Goal: Transaction & Acquisition: Purchase product/service

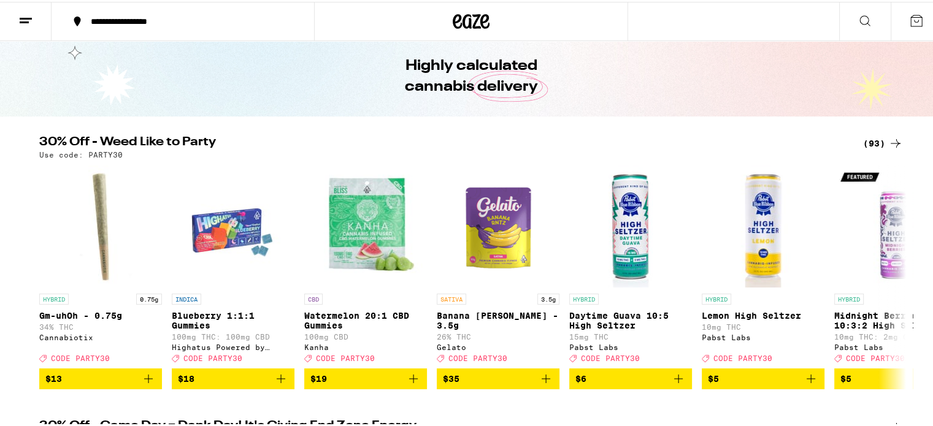
scroll to position [83, 0]
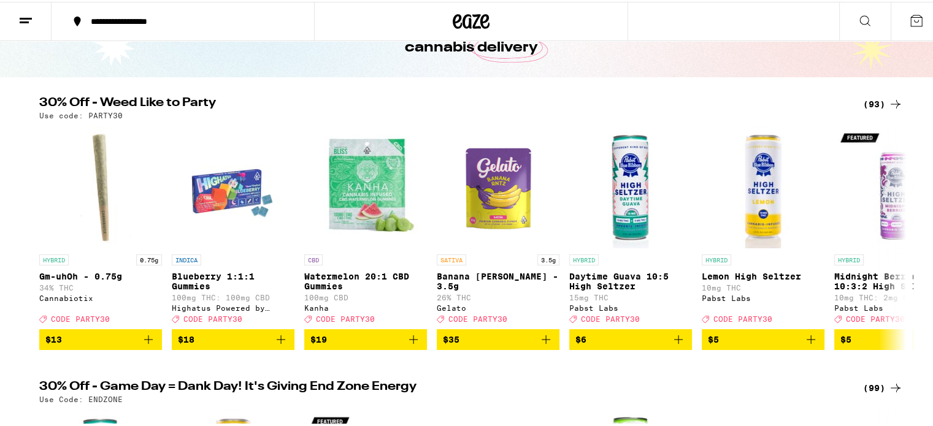
click at [871, 107] on div "(93)" at bounding box center [883, 102] width 40 height 15
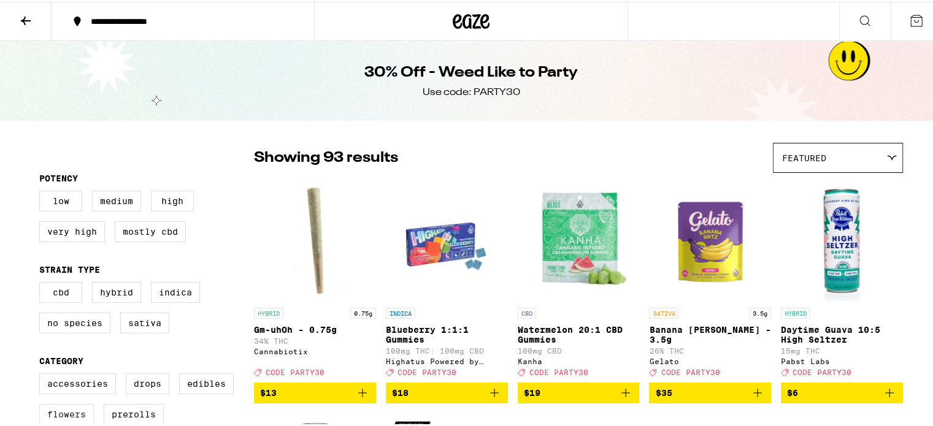
click at [58, 414] on label "Flowers" at bounding box center [66, 412] width 55 height 21
click at [42, 374] on input "Flowers" at bounding box center [42, 373] width 1 height 1
checkbox input "true"
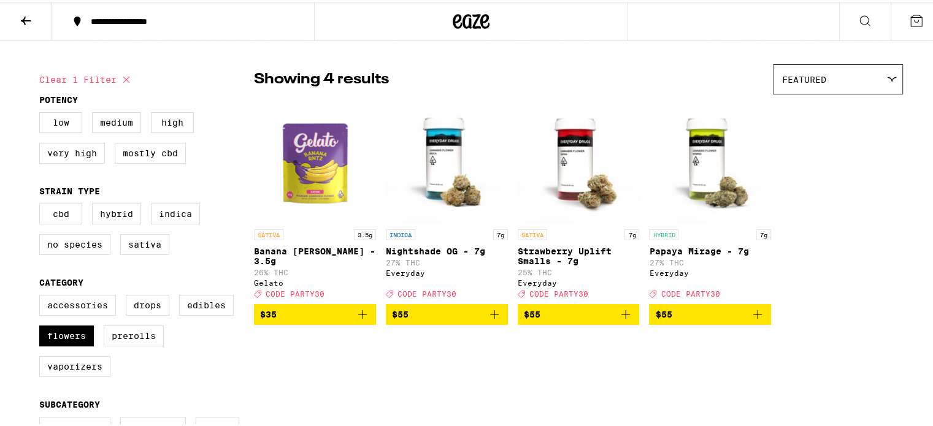
scroll to position [78, 0]
click at [355, 317] on icon "Add to bag" at bounding box center [362, 312] width 15 height 15
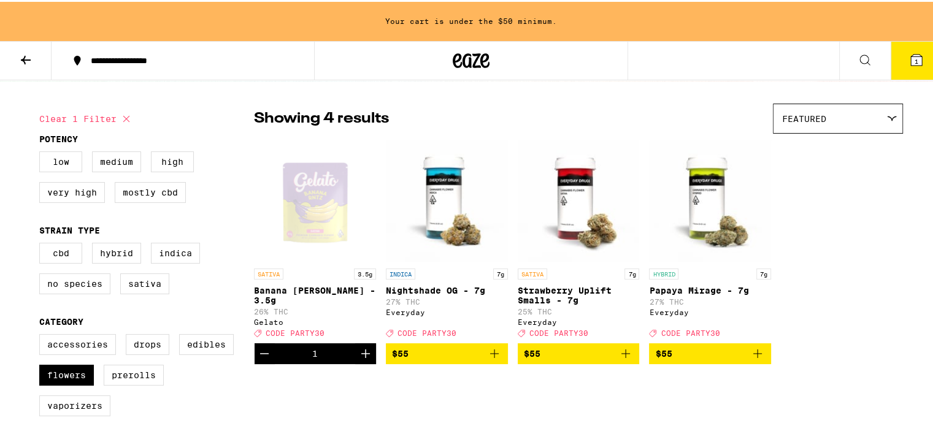
scroll to position [118, 0]
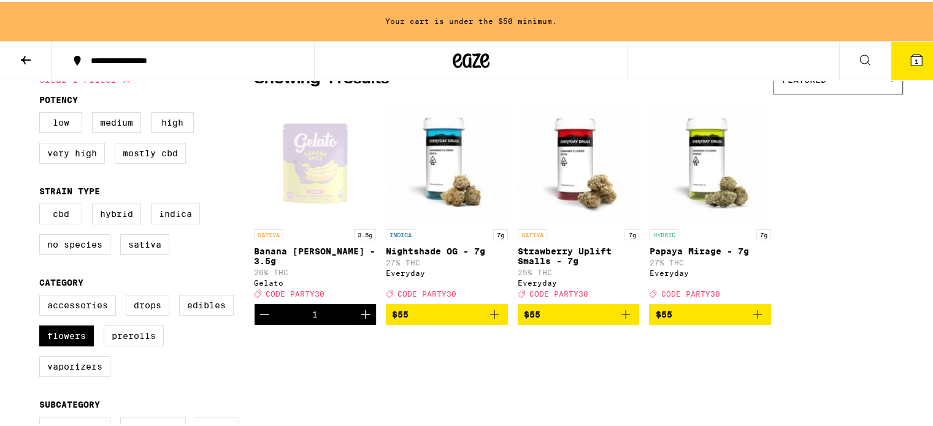
click at [755, 316] on icon "Add to bag" at bounding box center [757, 312] width 15 height 15
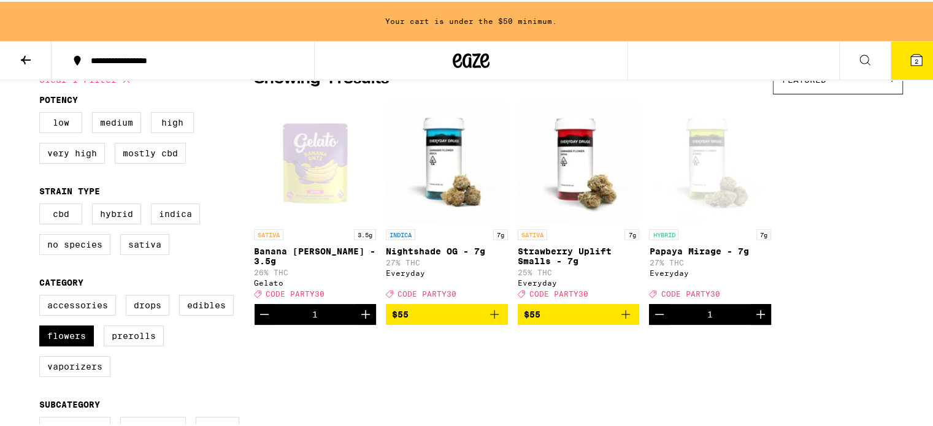
scroll to position [78, 0]
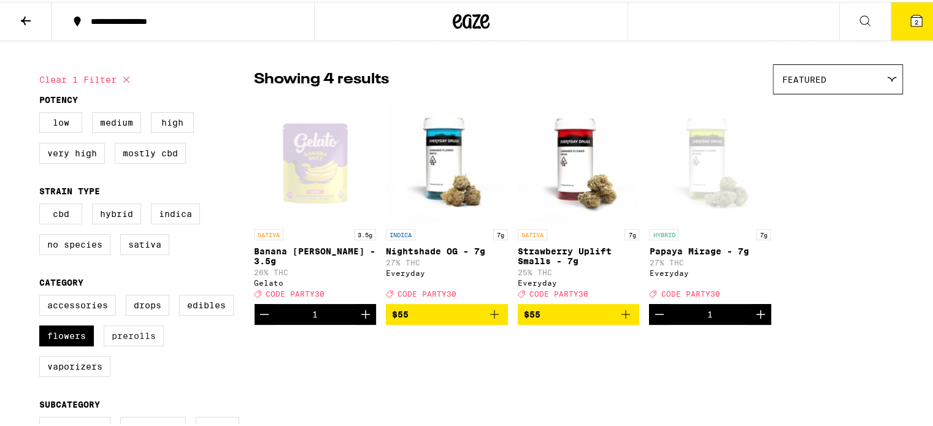
click at [147, 345] on label "Prerolls" at bounding box center [134, 334] width 60 height 21
click at [42, 296] on input "Prerolls" at bounding box center [42, 295] width 1 height 1
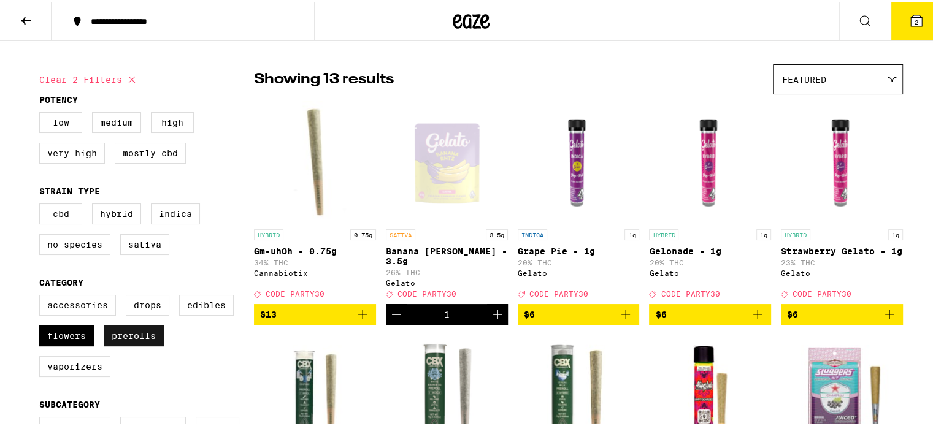
click at [147, 345] on label "Prerolls" at bounding box center [134, 334] width 60 height 21
click at [42, 296] on input "Prerolls" at bounding box center [42, 295] width 1 height 1
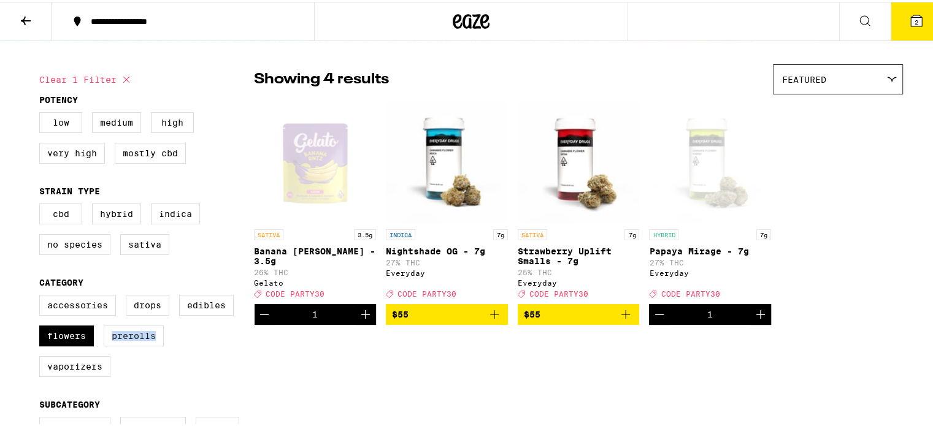
click at [136, 345] on label "Prerolls" at bounding box center [134, 334] width 60 height 21
click at [42, 296] on input "Prerolls" at bounding box center [42, 295] width 1 height 1
checkbox input "true"
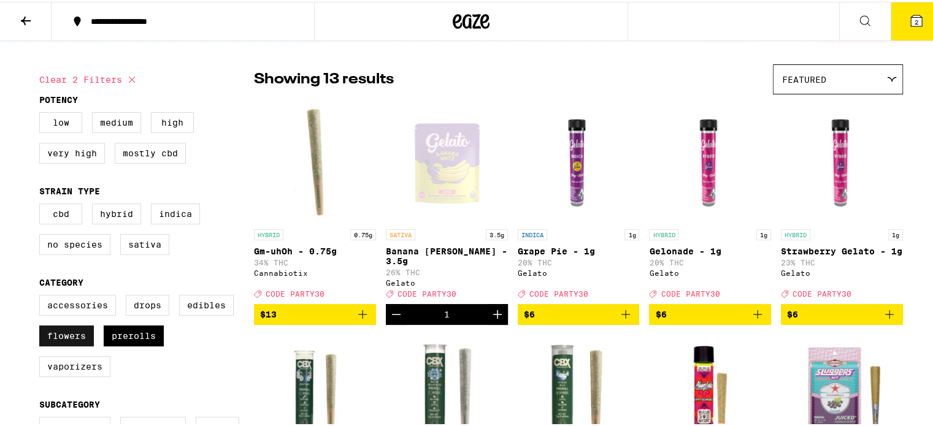
click at [40, 334] on label "Flowers" at bounding box center [66, 334] width 55 height 21
click at [42, 296] on input "Flowers" at bounding box center [42, 295] width 1 height 1
checkbox input "false"
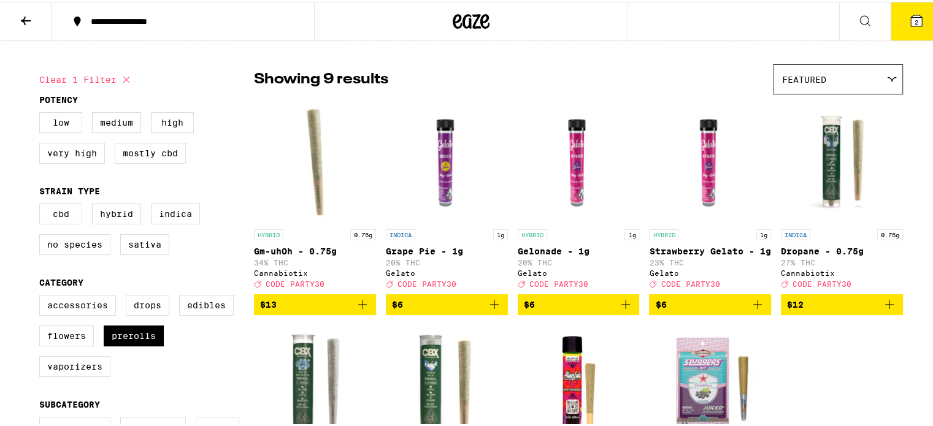
click at [863, 85] on div "Featured" at bounding box center [837, 77] width 129 height 29
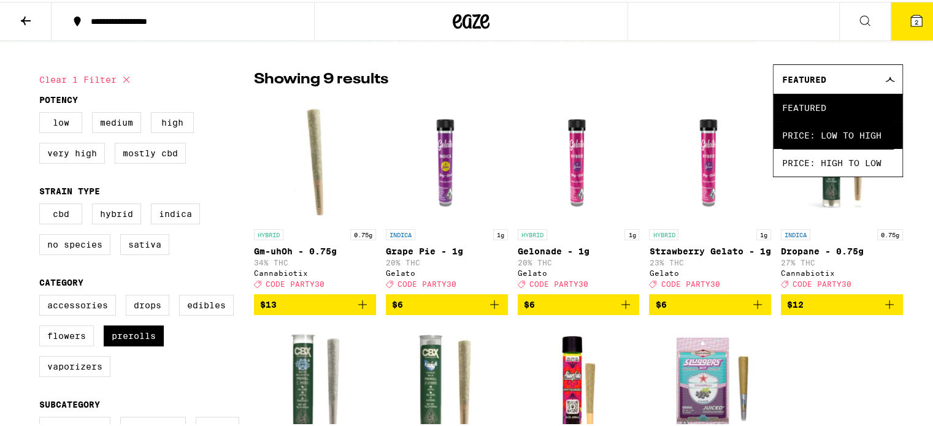
click at [835, 139] on span "Price: Low to High" at bounding box center [838, 134] width 112 height 28
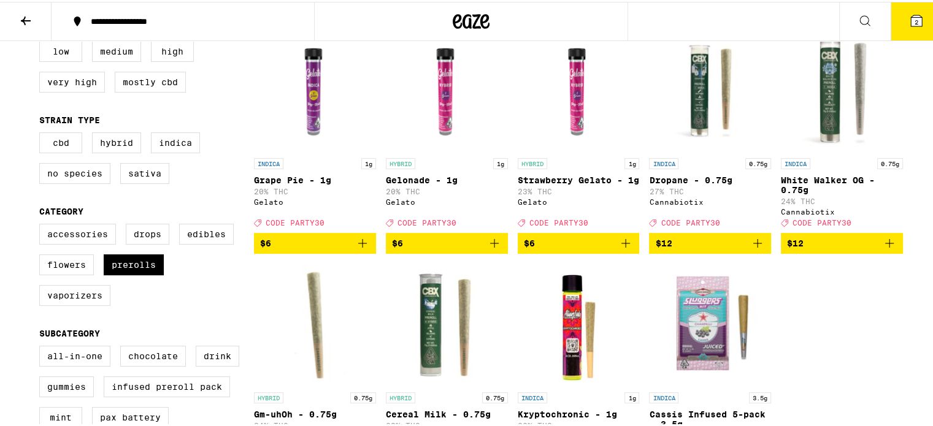
scroll to position [67, 0]
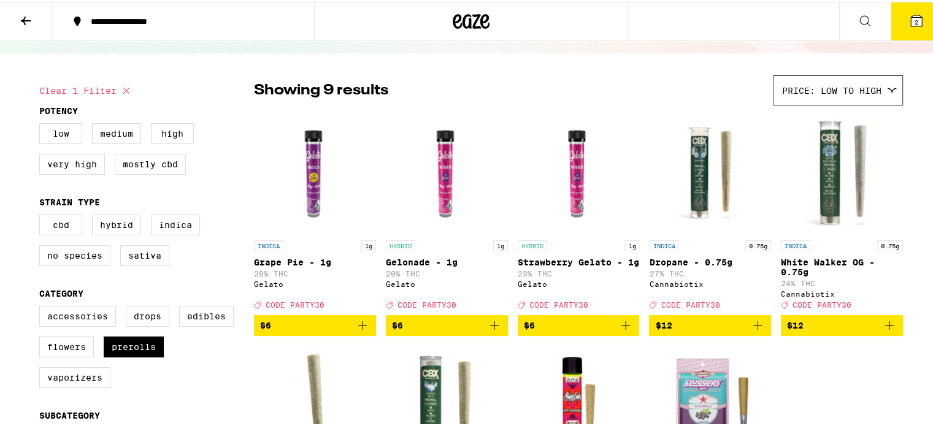
click at [361, 331] on icon "Add to bag" at bounding box center [362, 323] width 15 height 15
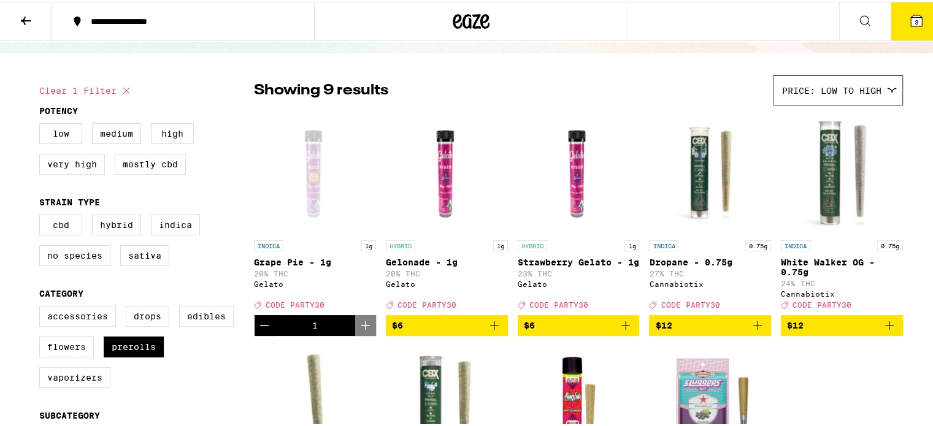
click at [487, 331] on icon "Add to bag" at bounding box center [494, 323] width 15 height 15
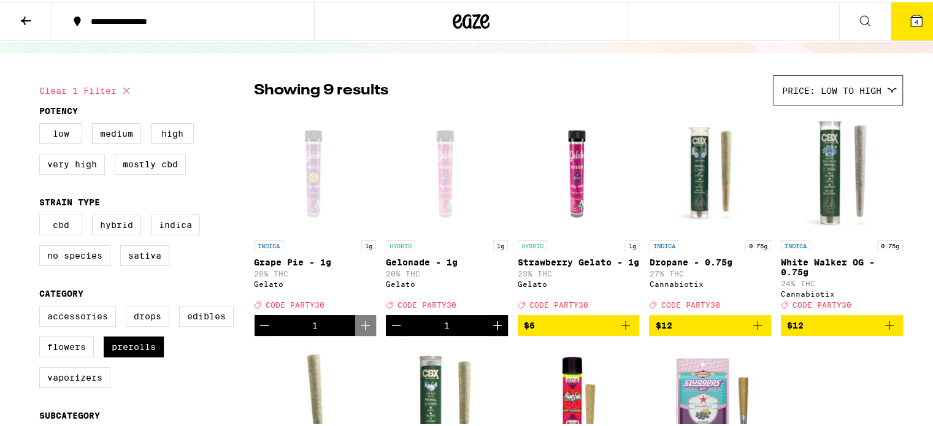
click at [621, 328] on icon "Add to bag" at bounding box center [625, 323] width 9 height 9
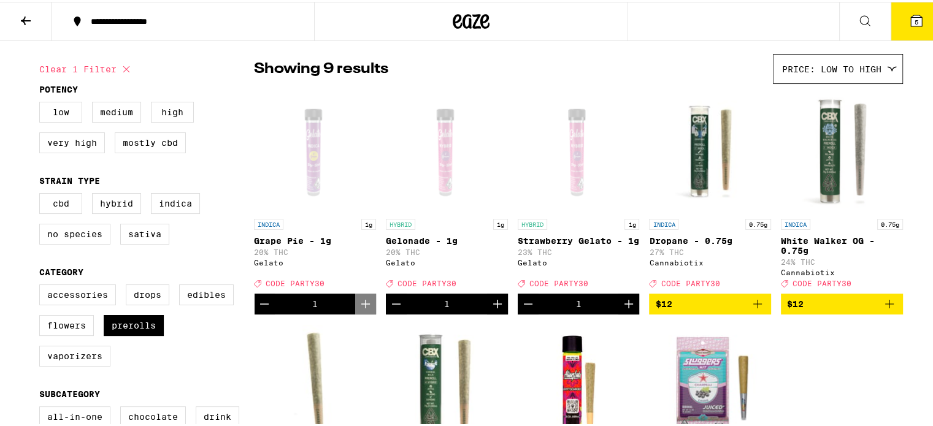
scroll to position [0, 0]
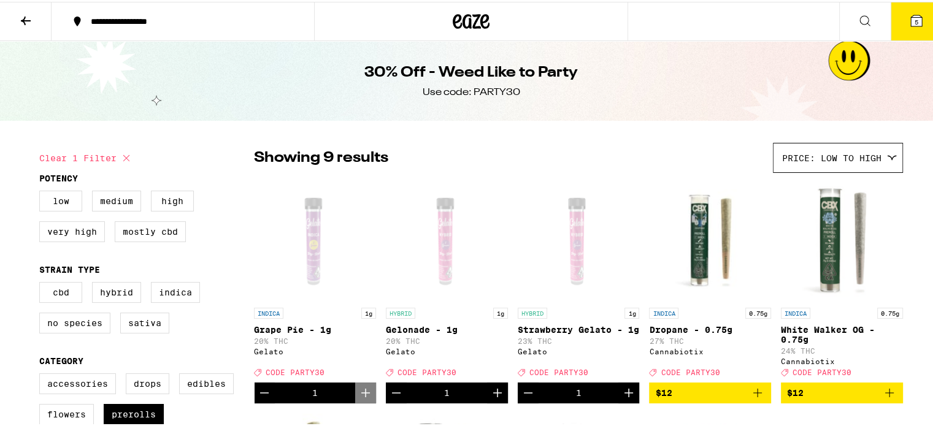
click at [898, 29] on button "5" at bounding box center [916, 20] width 52 height 38
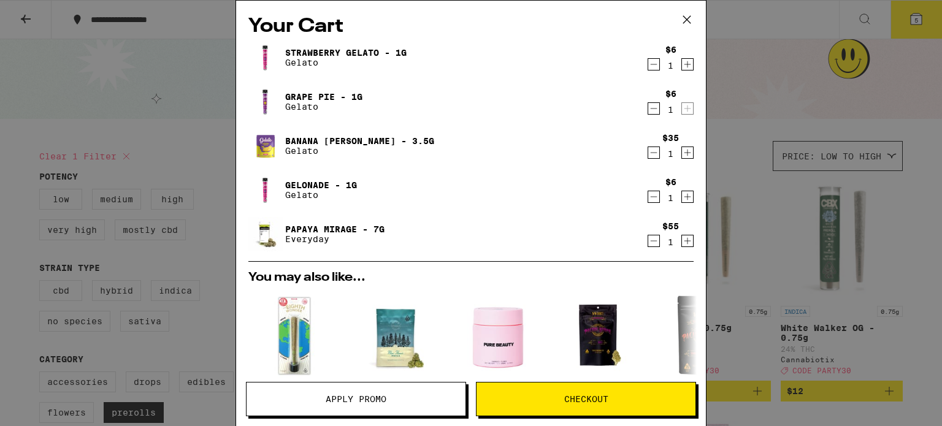
click at [391, 407] on button "Apply Promo" at bounding box center [356, 399] width 220 height 34
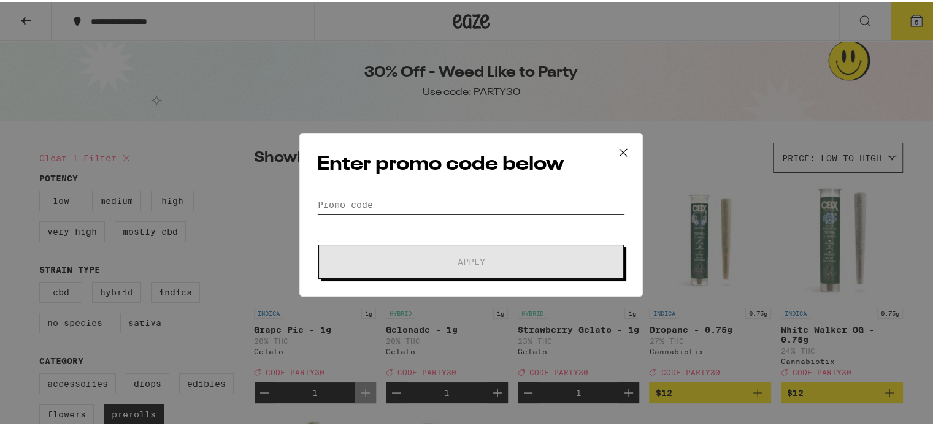
click at [435, 207] on input "Promo Code" at bounding box center [471, 203] width 308 height 18
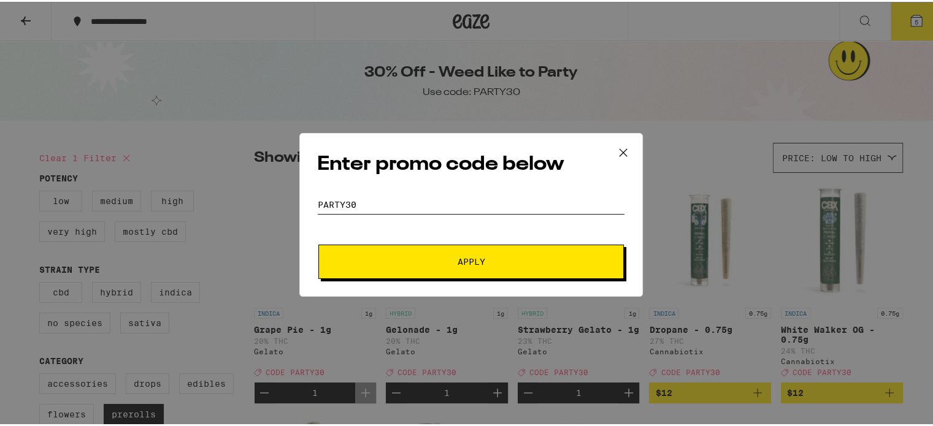
type input "party30"
click at [447, 251] on button "Apply" at bounding box center [470, 260] width 305 height 34
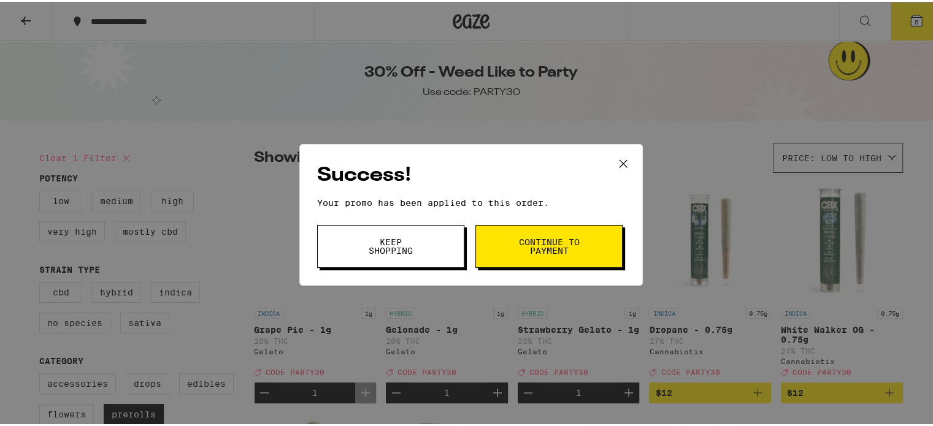
click at [572, 242] on span "Continue to payment" at bounding box center [548, 244] width 63 height 17
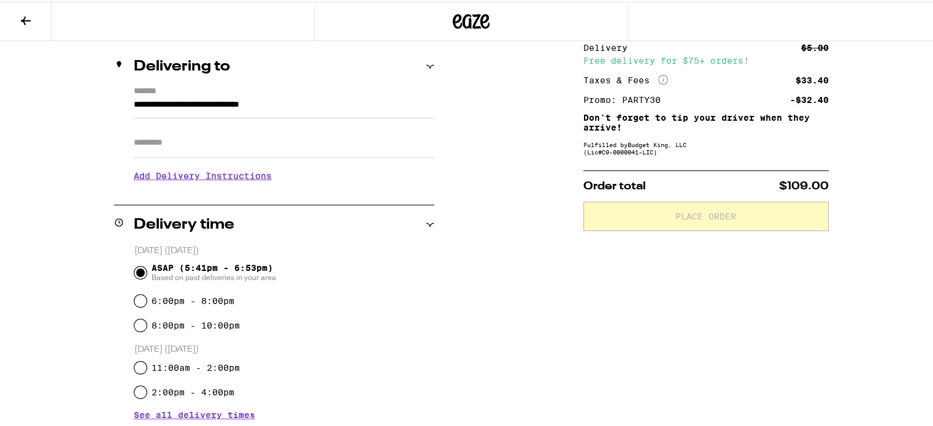
scroll to position [140, 0]
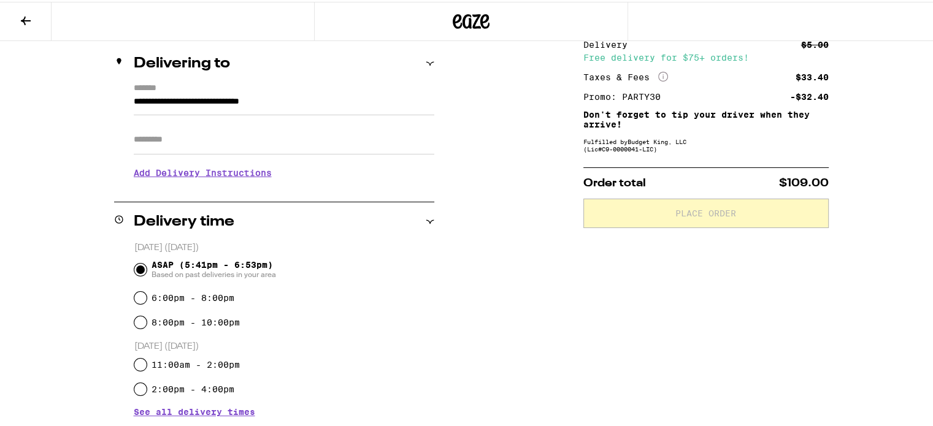
click at [177, 328] on div "8:00pm - 10:00pm" at bounding box center [284, 320] width 300 height 25
click at [177, 326] on label "8:00pm - 10:00pm" at bounding box center [195, 321] width 88 height 10
click at [147, 326] on input "8:00pm - 10:00pm" at bounding box center [140, 321] width 12 height 12
radio input "true"
drag, startPoint x: 315, startPoint y: 126, endPoint x: 307, endPoint y: 179, distance: 53.2
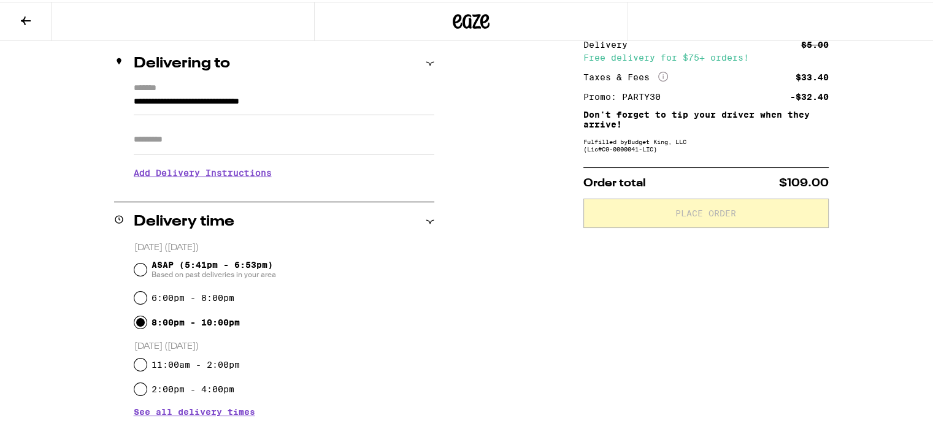
click at [315, 128] on input "Apt/Suite" at bounding box center [284, 137] width 300 height 29
click at [336, 151] on input "Apt/Suite" at bounding box center [284, 137] width 300 height 29
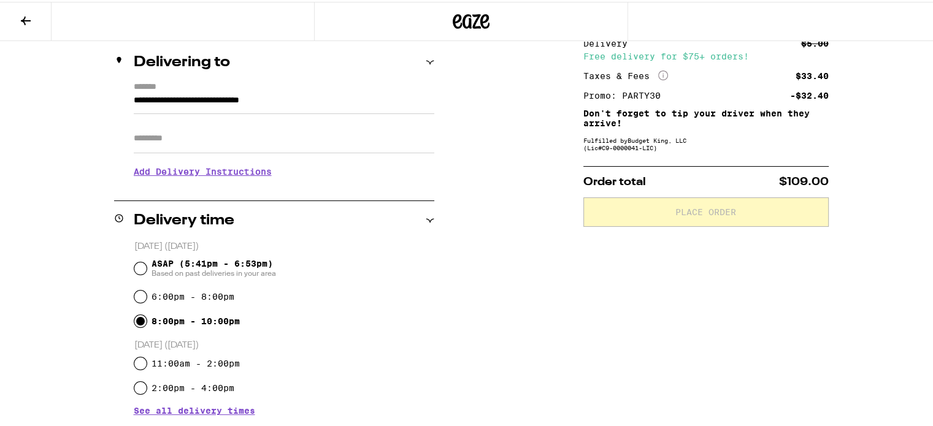
scroll to position [142, 0]
click at [270, 145] on input "Apt/Suite" at bounding box center [284, 135] width 300 height 29
type input "***"
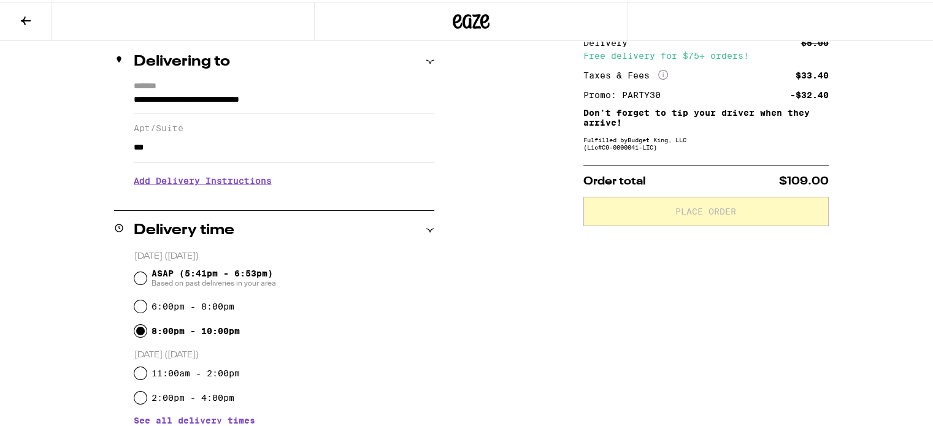
click at [240, 180] on h3 "Add Delivery Instructions" at bounding box center [284, 179] width 300 height 28
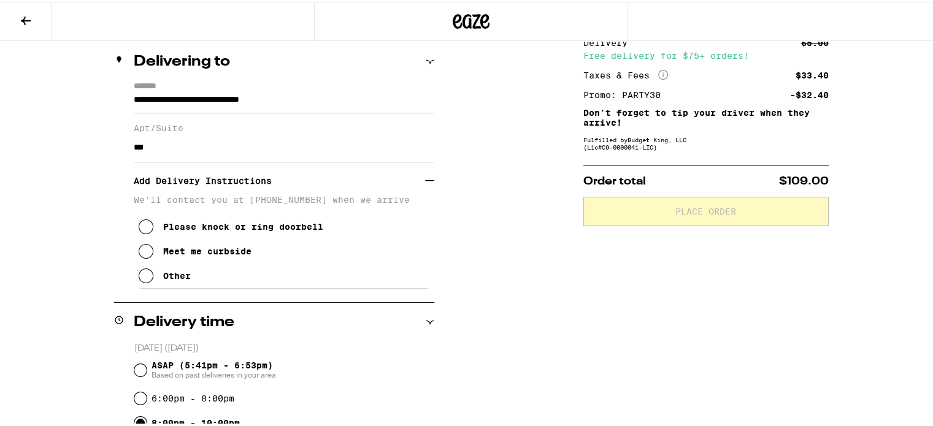
click at [174, 279] on div "Other" at bounding box center [177, 274] width 28 height 10
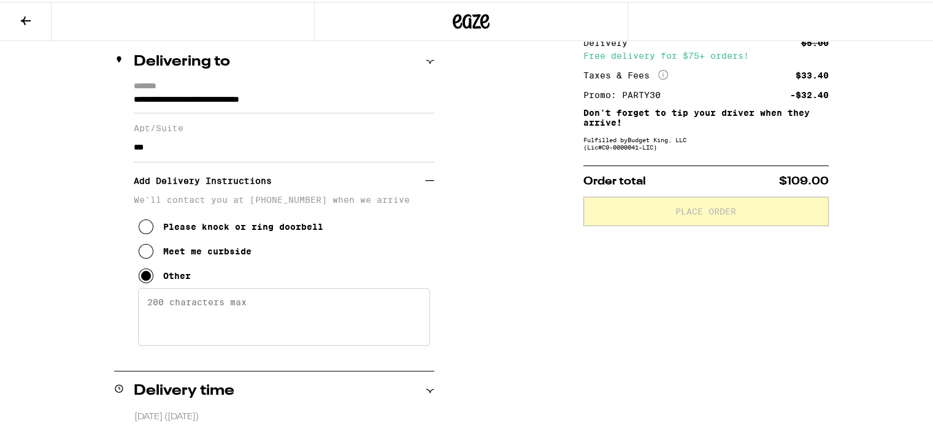
click at [205, 308] on textarea "Enter any other delivery instructions you want driver to know" at bounding box center [284, 315] width 292 height 58
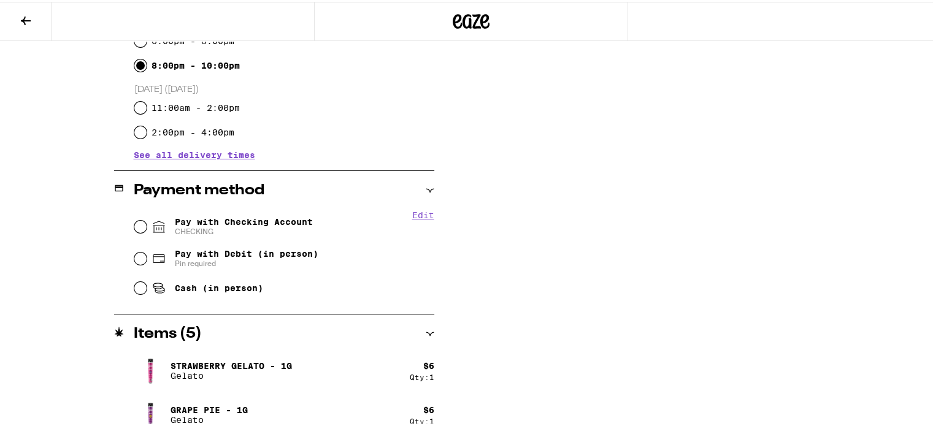
scroll to position [569, 0]
type textarea "[STREET_ADDRESS]"
click at [134, 229] on input "Pay with Checking Account CHECKING" at bounding box center [140, 224] width 12 height 12
radio input "true"
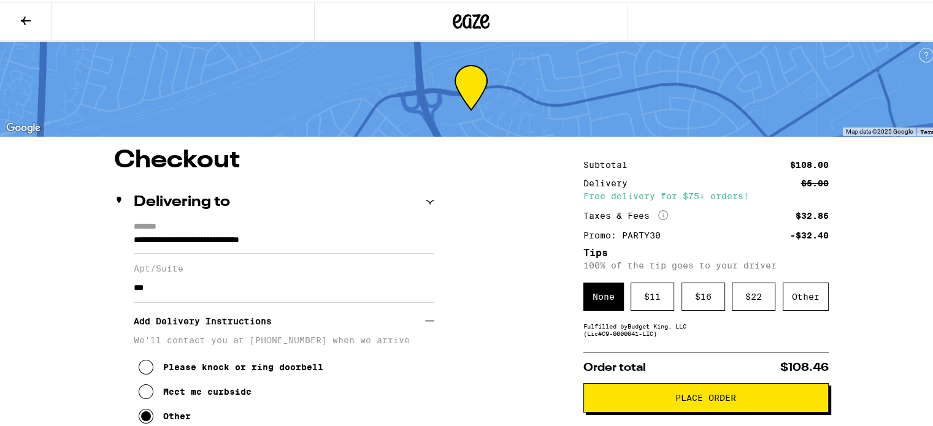
scroll to position [0, 0]
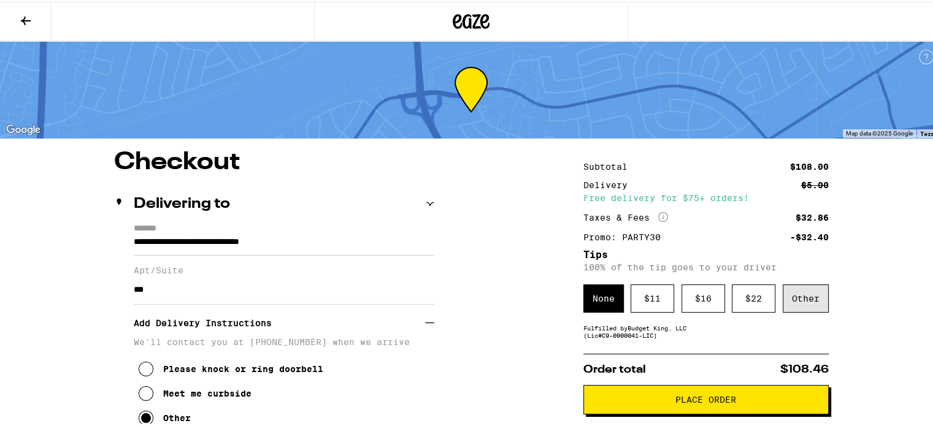
click at [800, 296] on div "Other" at bounding box center [805, 297] width 46 height 28
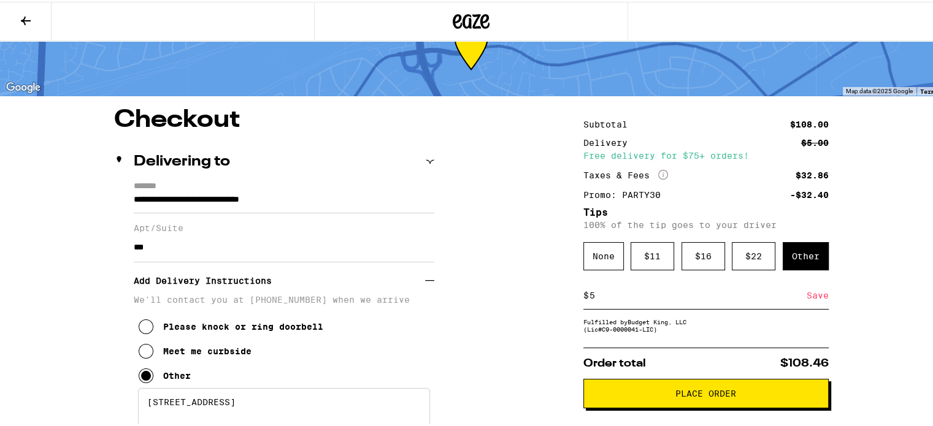
scroll to position [128, 0]
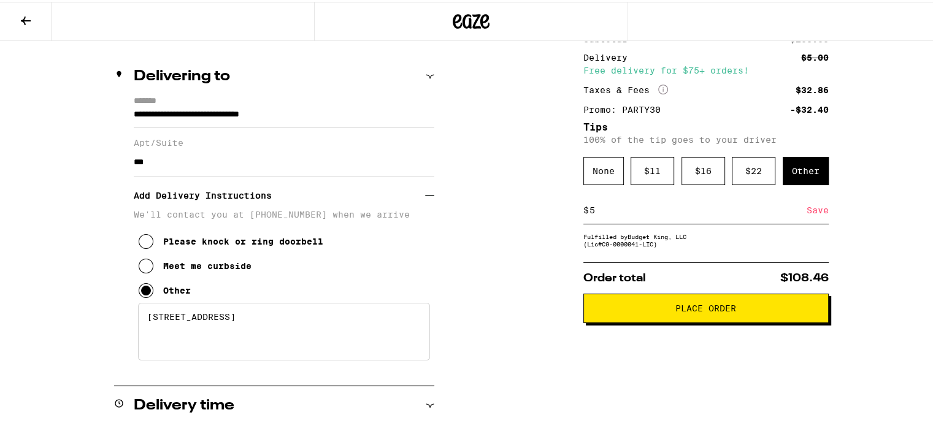
type input "5"
click at [716, 316] on button "Place Order" at bounding box center [705, 306] width 245 height 29
